Goal: Task Accomplishment & Management: Manage account settings

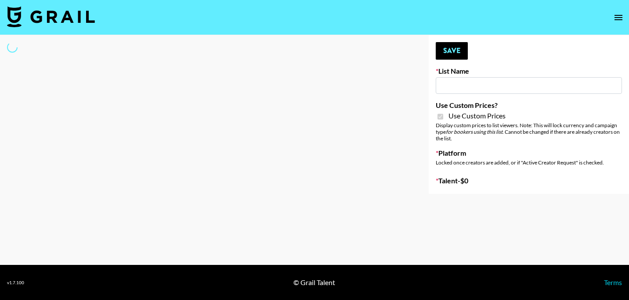
select select "Brand"
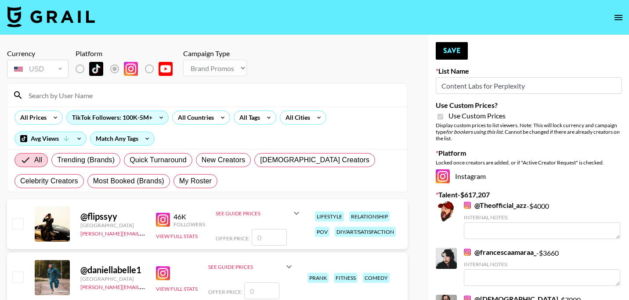
type input "Content Labs for Perplexity"
checkbox input "true"
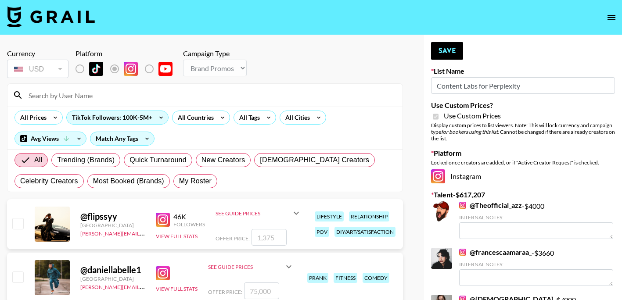
click at [105, 94] on input at bounding box center [210, 95] width 374 height 14
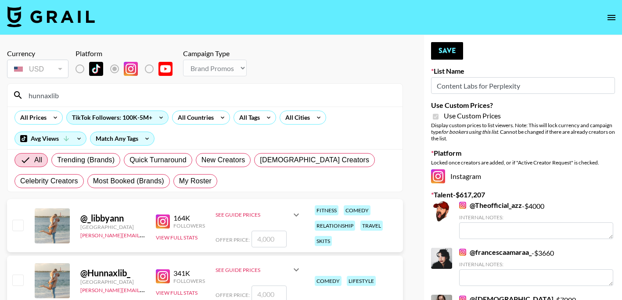
type input "hunnaxlib"
click at [300, 61] on div "Currency USD USD ​ Platform Campaign Type Choose Type... Song Promos Brand Prom…" at bounding box center [205, 64] width 396 height 31
click at [304, 65] on div "Currency USD USD ​ Platform Campaign Type Choose Type... Song Promos Brand Prom…" at bounding box center [205, 64] width 396 height 31
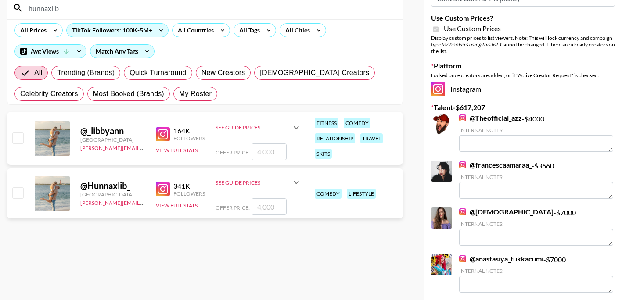
scroll to position [88, 0]
click at [271, 150] on input "number" at bounding box center [269, 151] width 35 height 17
type input "5"
checkbox input "true"
type input "5000"
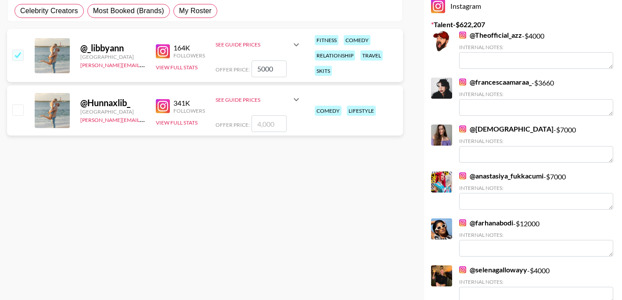
scroll to position [0, 0]
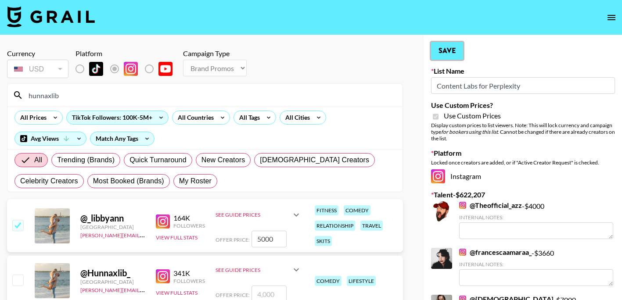
click at [440, 54] on button "Save" at bounding box center [447, 51] width 32 height 18
